Goal: Task Accomplishment & Management: Use online tool/utility

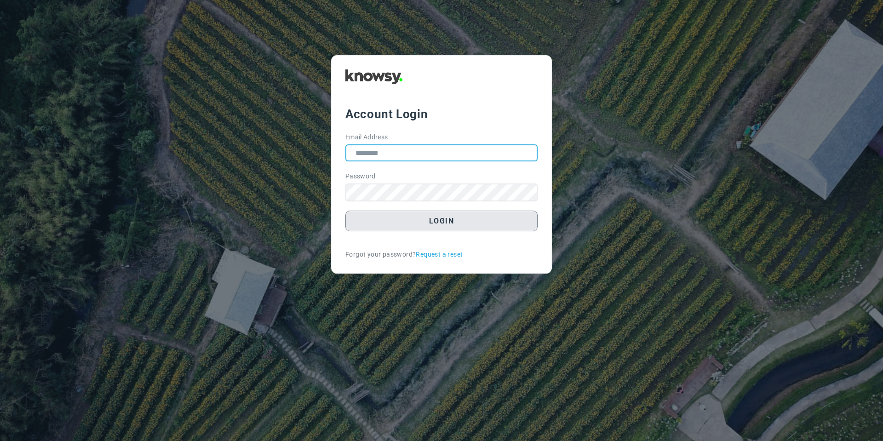
type input "**********"
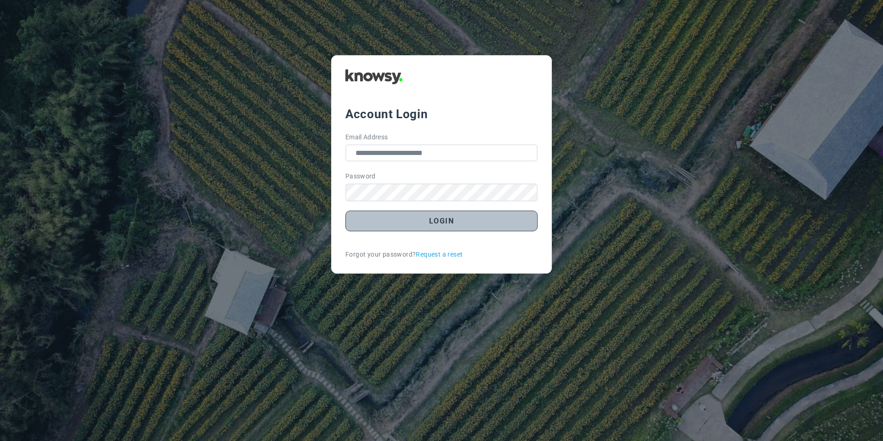
click at [361, 224] on button "Login" at bounding box center [442, 221] width 192 height 21
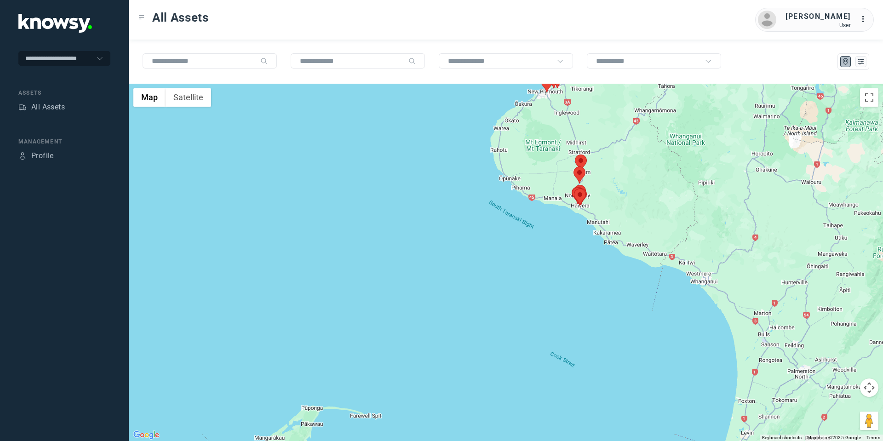
click at [574, 167] on area at bounding box center [574, 167] width 0 height 0
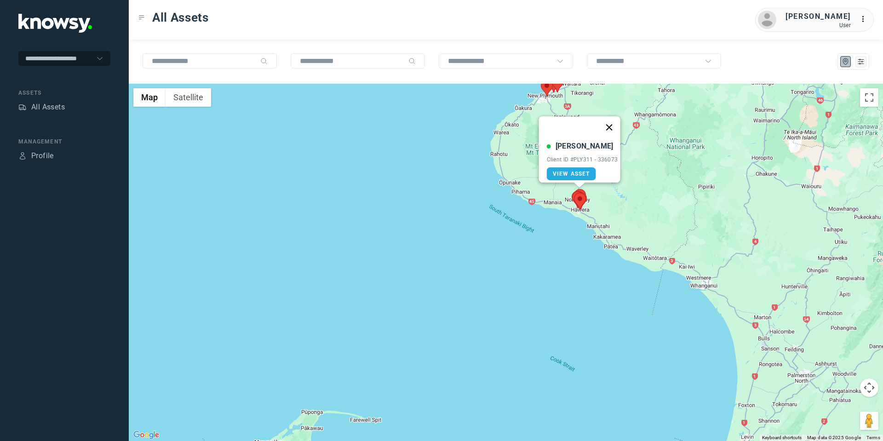
click at [613, 120] on button "Close" at bounding box center [609, 127] width 22 height 22
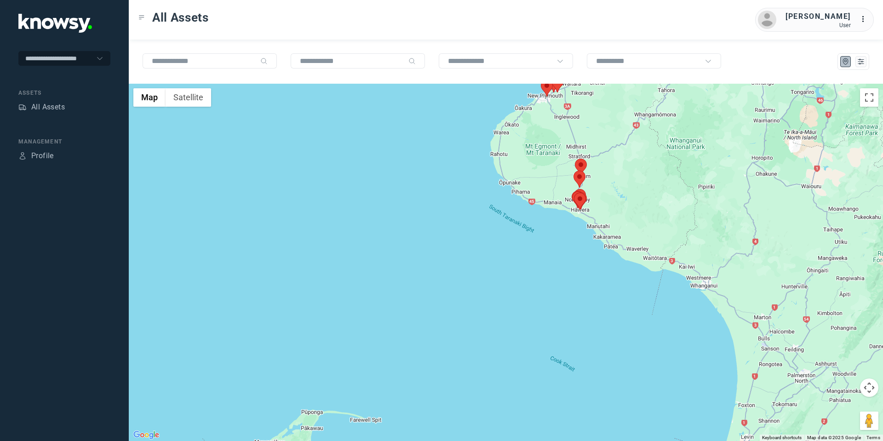
click at [575, 159] on area at bounding box center [575, 159] width 0 height 0
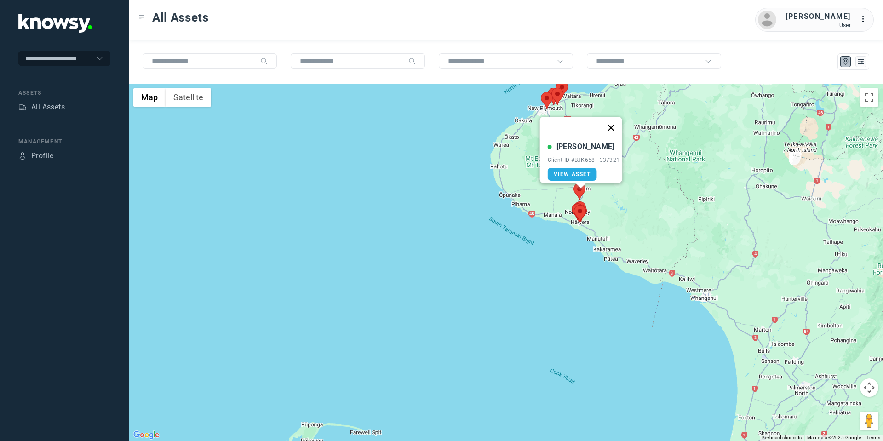
click at [618, 121] on button "Close" at bounding box center [611, 128] width 22 height 22
